Goal: Information Seeking & Learning: Learn about a topic

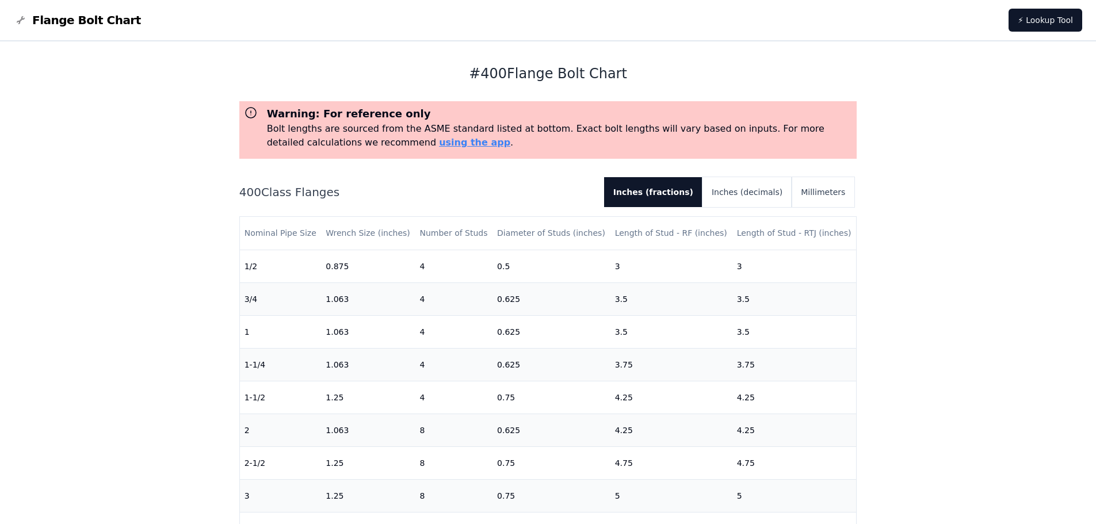
click at [136, 422] on div "# 400 Flange Bolt Chart Warning: For reference only Bolt lengths are sourced fr…" at bounding box center [548, 460] width 1096 height 839
click at [827, 190] on button "Millimeters" at bounding box center [822, 192] width 63 height 30
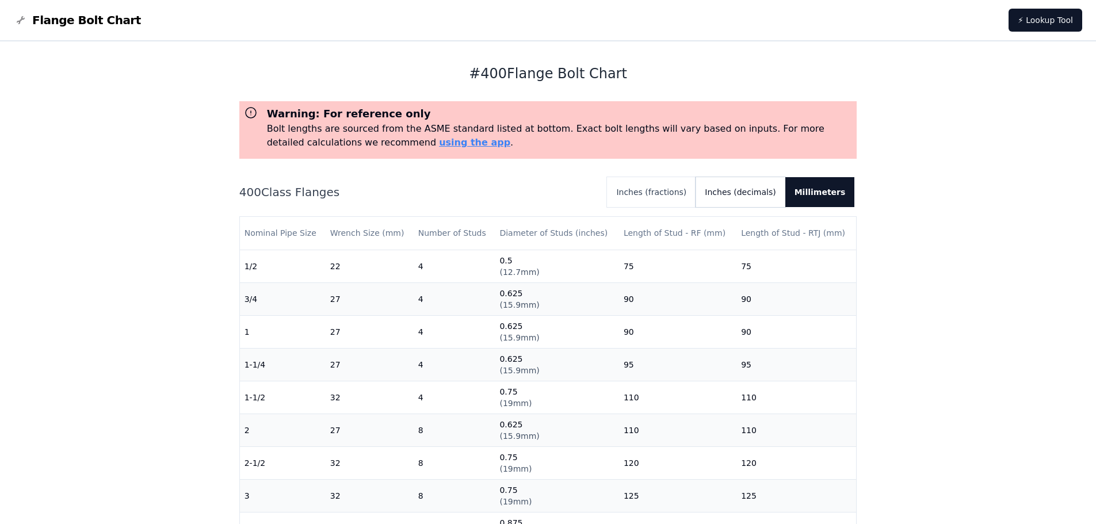
click at [749, 192] on button "Inches (decimals)" at bounding box center [739, 192] width 89 height 30
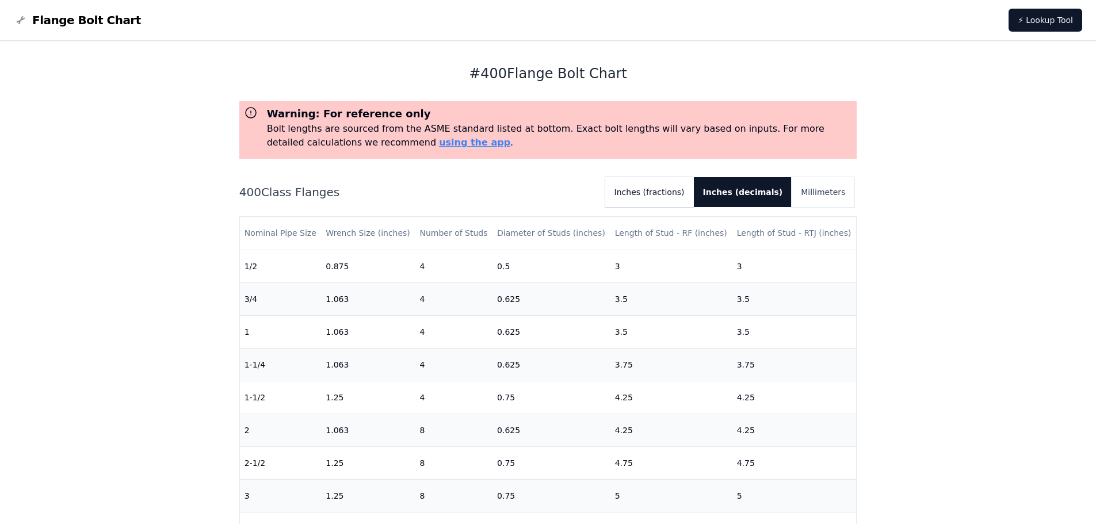
click at [680, 193] on button "Inches (fractions)" at bounding box center [649, 192] width 89 height 30
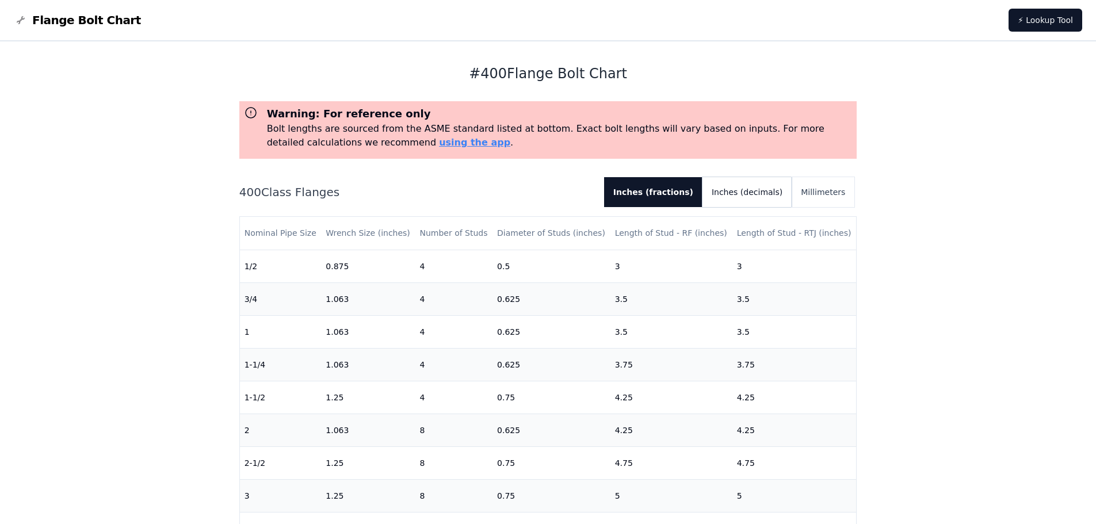
click at [743, 195] on button "Inches (decimals)" at bounding box center [746, 192] width 89 height 30
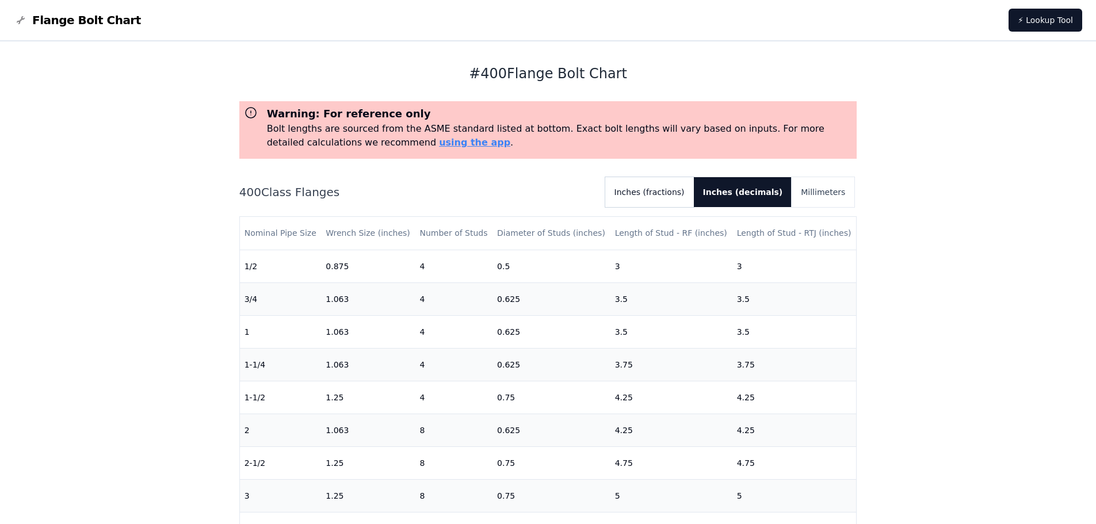
click at [682, 190] on button "Inches (fractions)" at bounding box center [649, 192] width 89 height 30
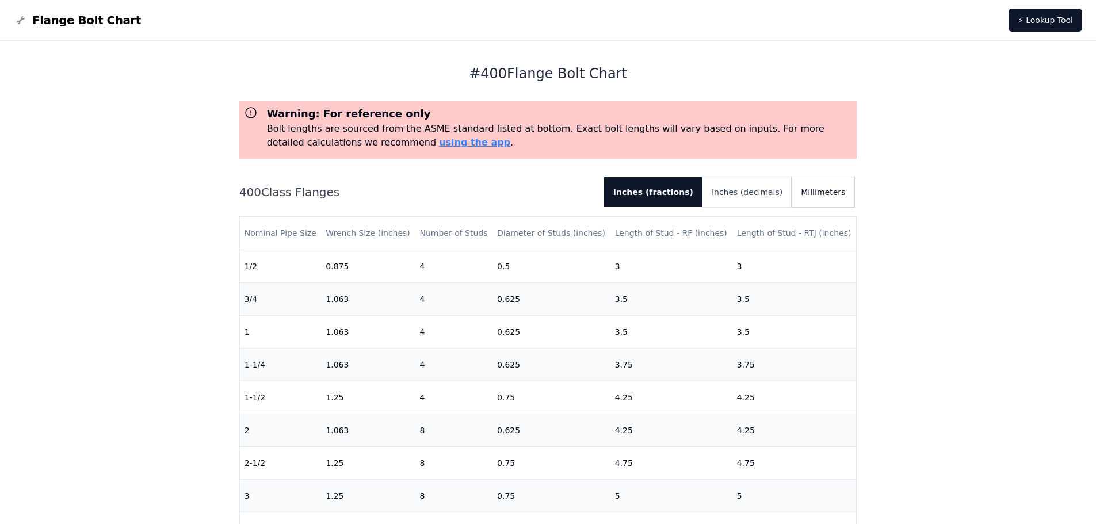
click at [840, 189] on button "Millimeters" at bounding box center [822, 192] width 63 height 30
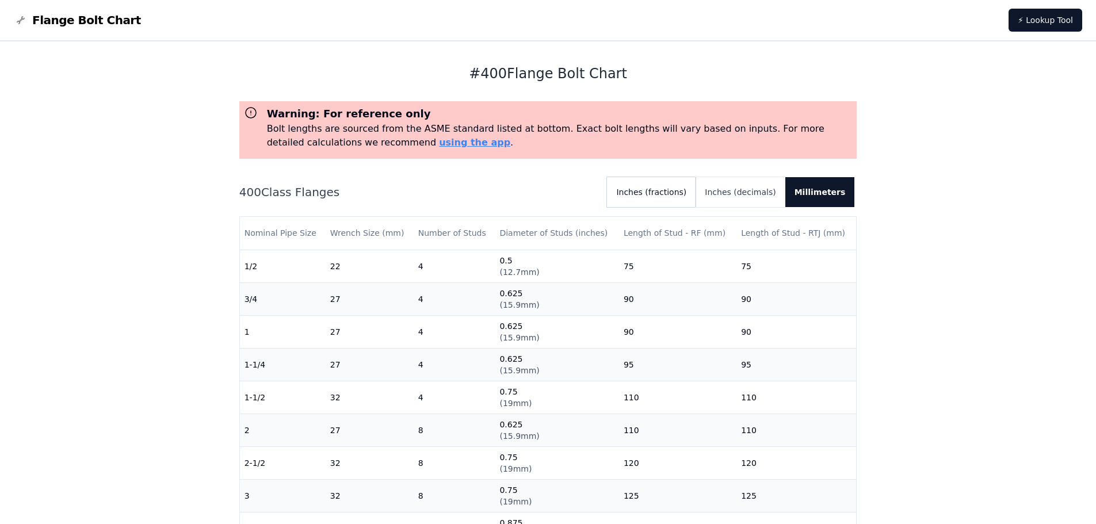
click at [664, 185] on button "Inches (fractions)" at bounding box center [651, 192] width 89 height 30
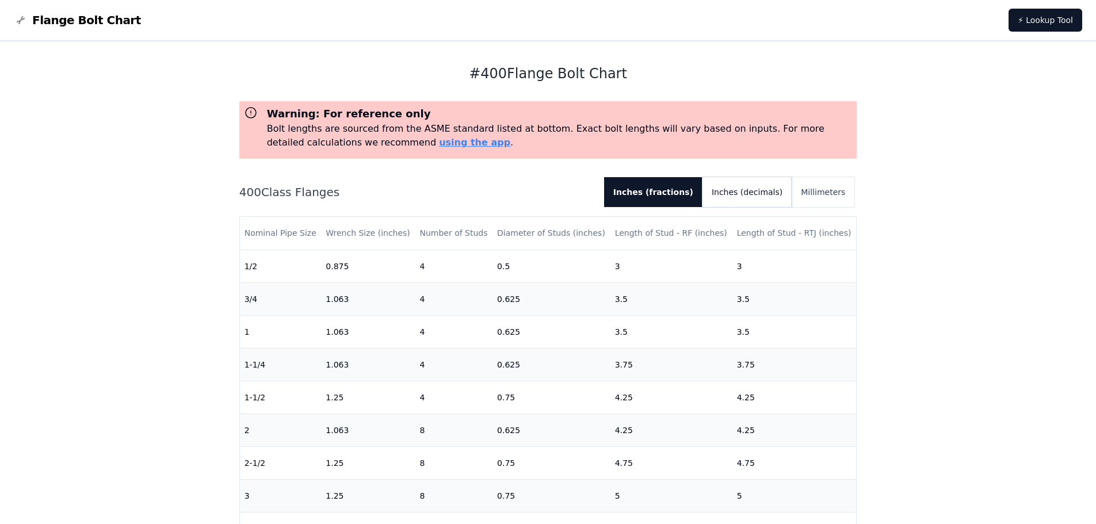
click at [740, 193] on button "Inches (decimals)" at bounding box center [746, 192] width 89 height 30
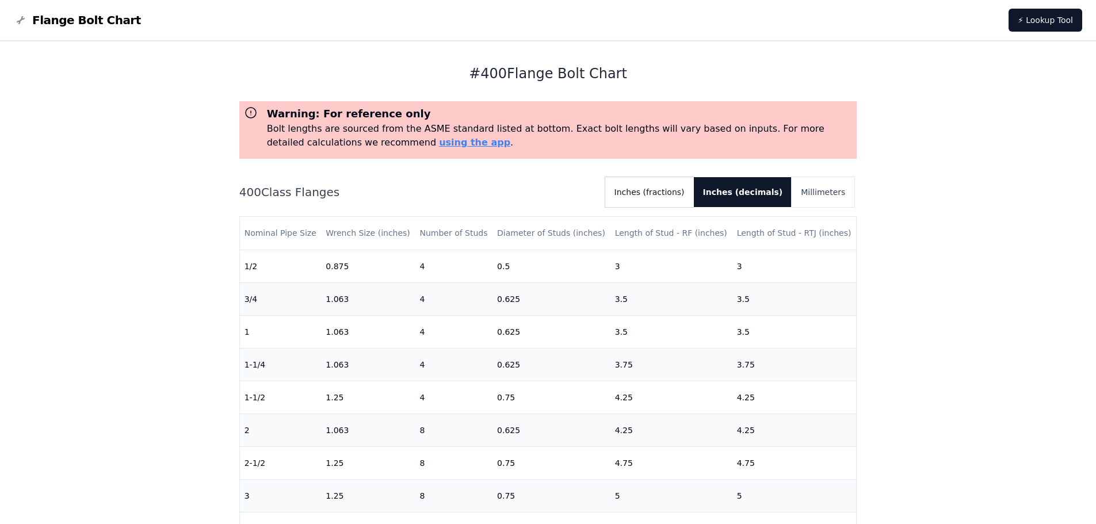
click at [679, 195] on button "Inches (fractions)" at bounding box center [649, 192] width 89 height 30
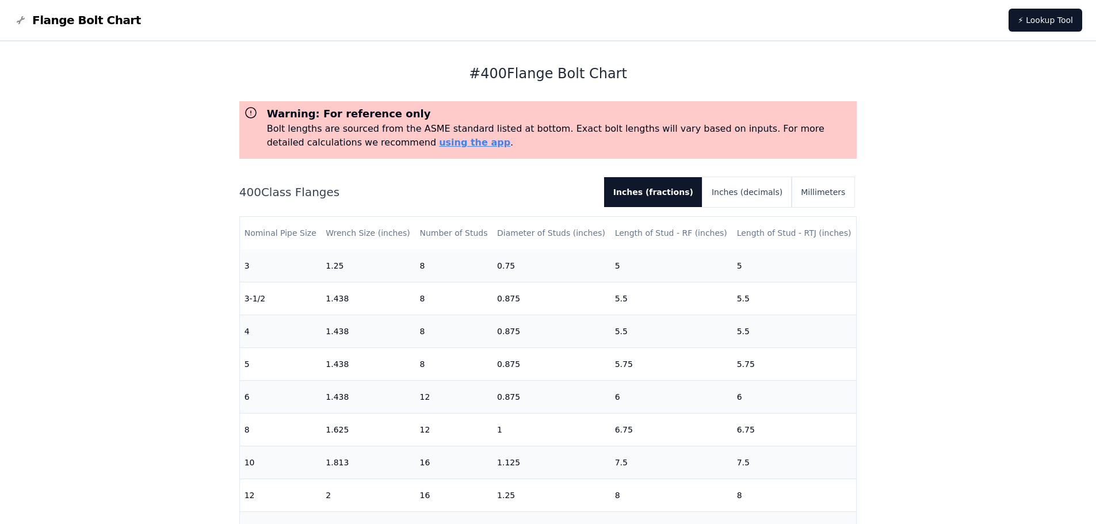
scroll to position [288, 0]
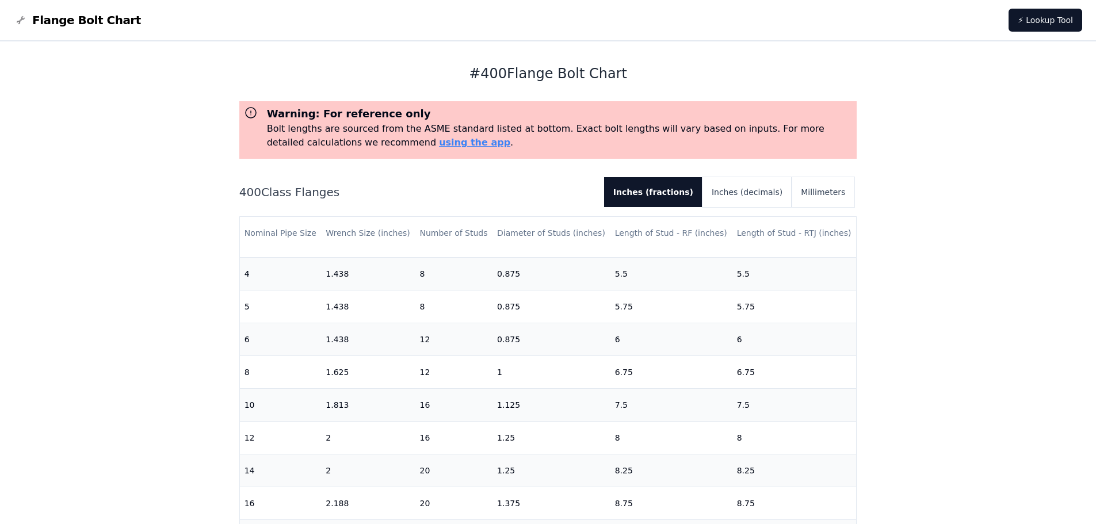
click at [201, 384] on div "# 400 Flange Bolt Chart Warning: For reference only Bolt lengths are sourced fr…" at bounding box center [548, 460] width 1096 height 839
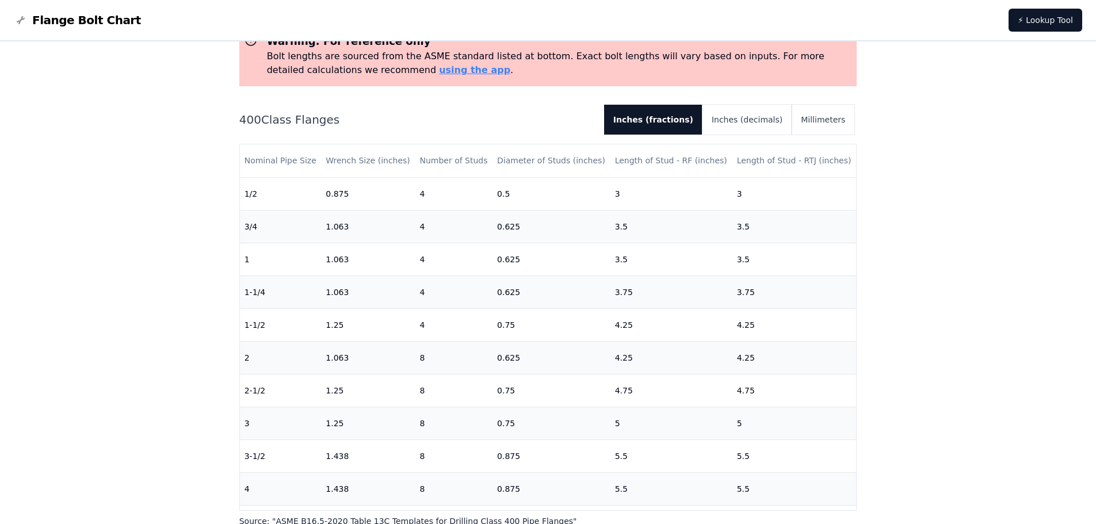
scroll to position [0, 0]
